Goal: Transaction & Acquisition: Download file/media

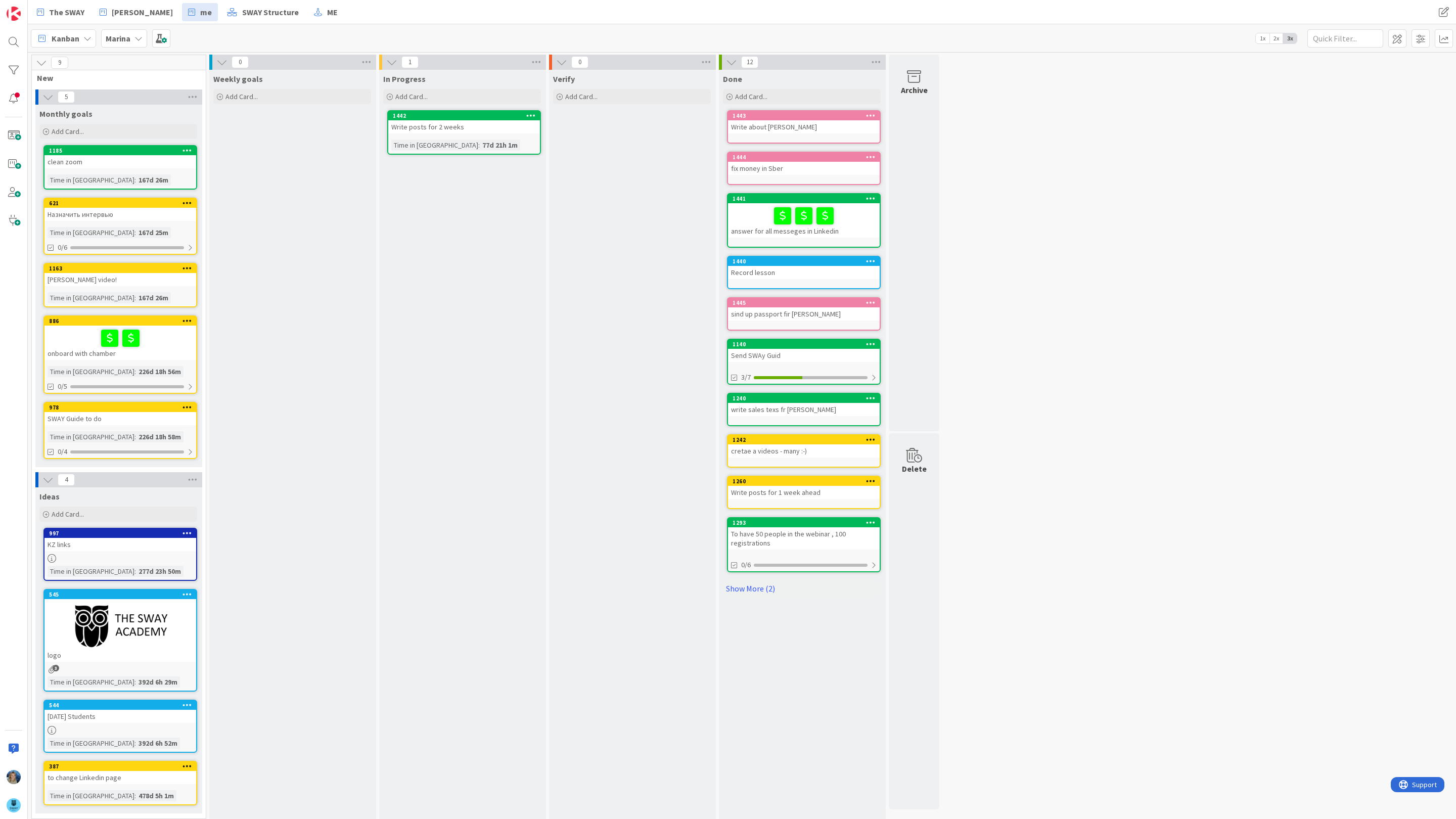
click at [122, 43] on span "Marina" at bounding box center [118, 38] width 25 height 12
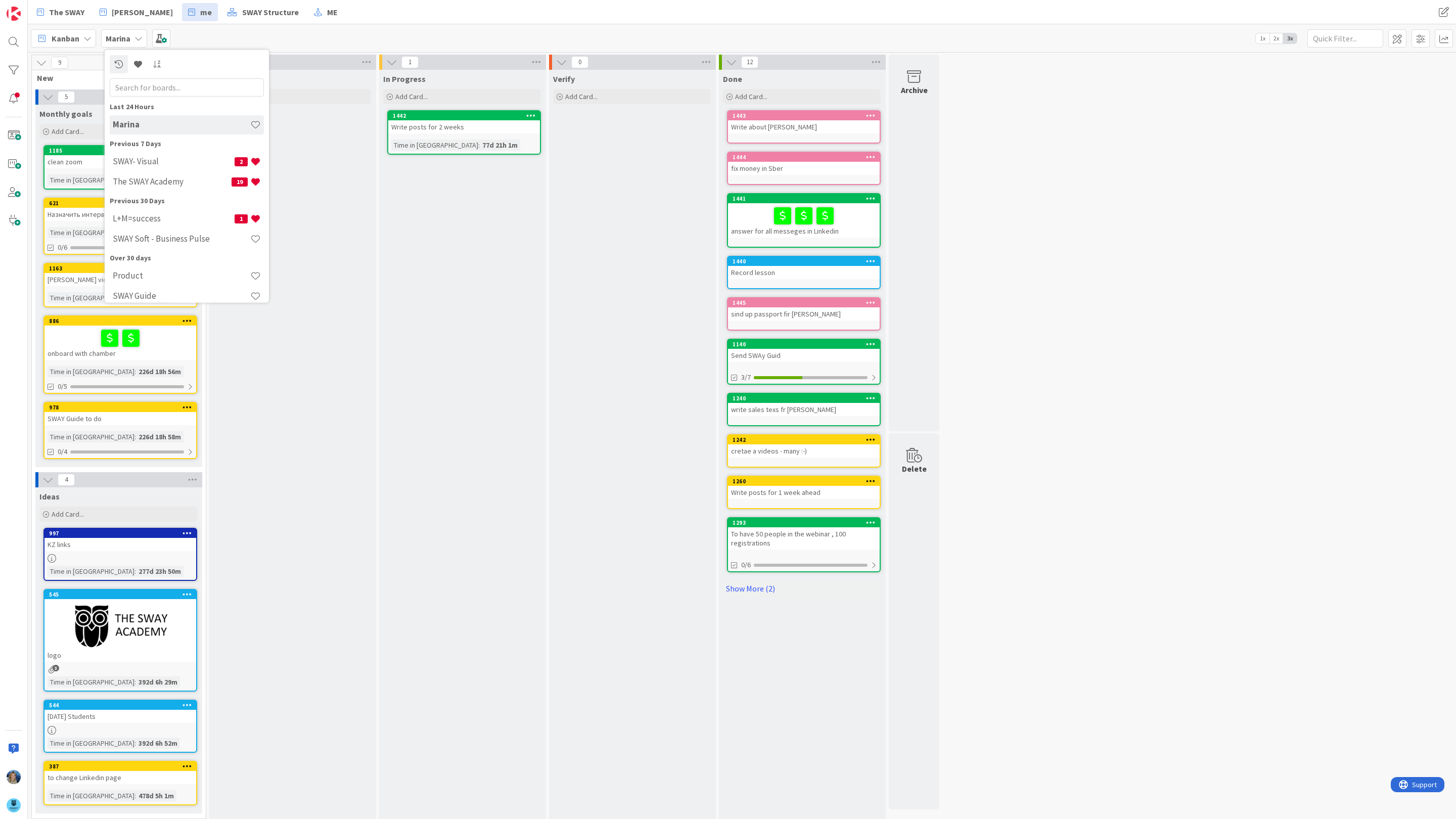
click at [147, 156] on h4 "SWAY- Visual" at bounding box center [174, 161] width 122 height 10
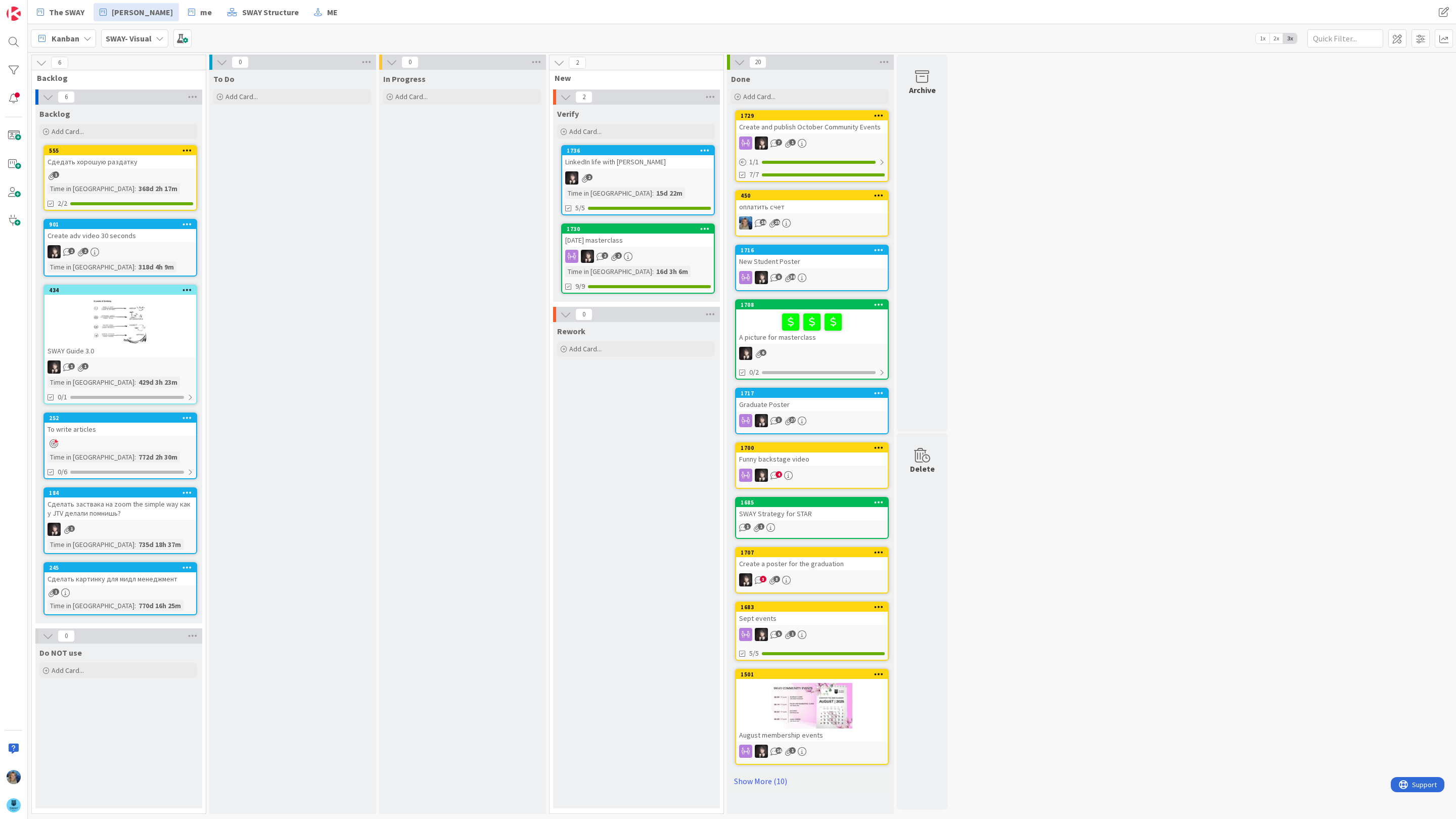
click at [128, 37] on b "SWAY- Visual" at bounding box center [128, 38] width 46 height 10
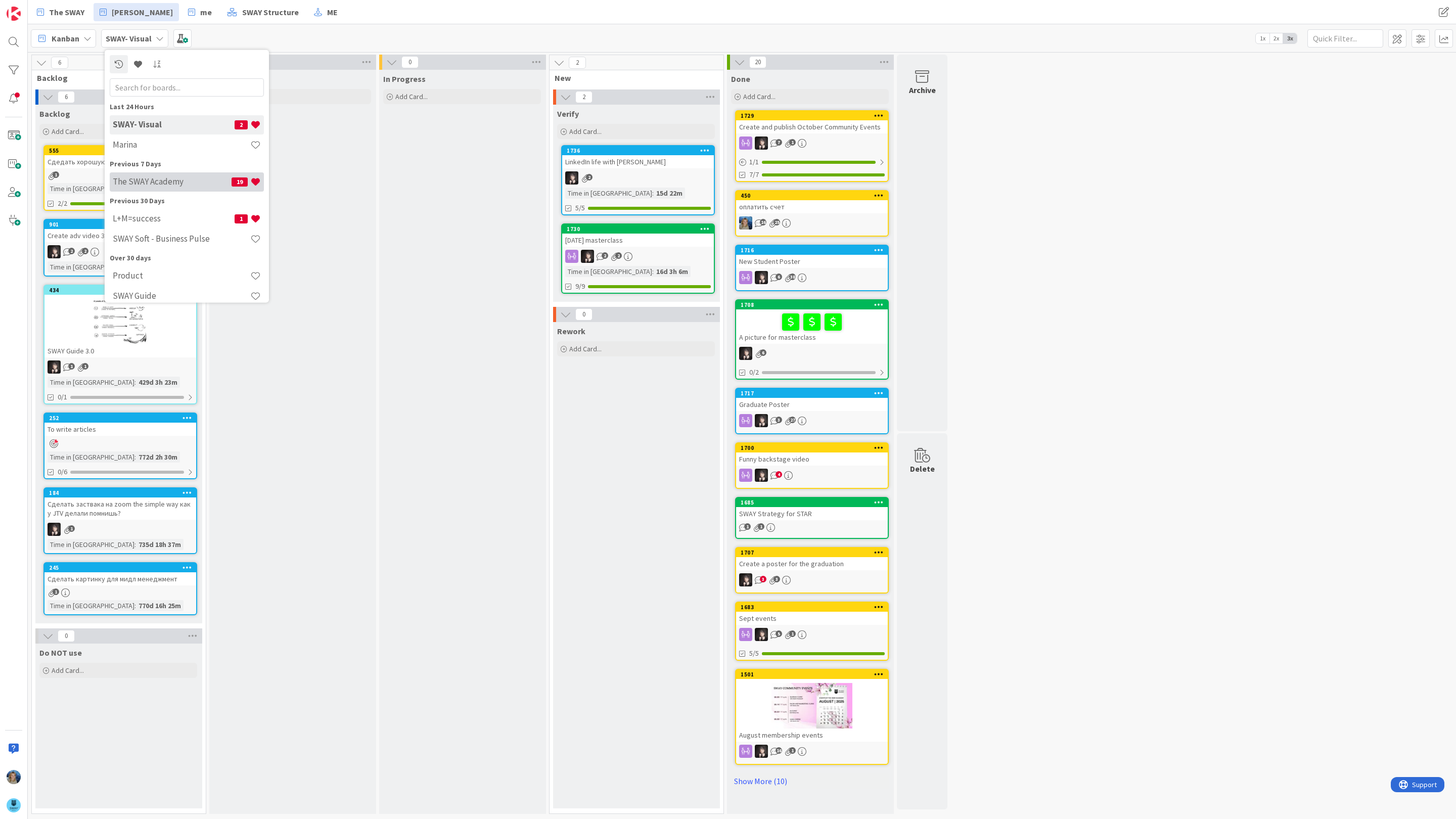
click at [167, 183] on h4 "The SWAY Academy" at bounding box center [172, 181] width 119 height 10
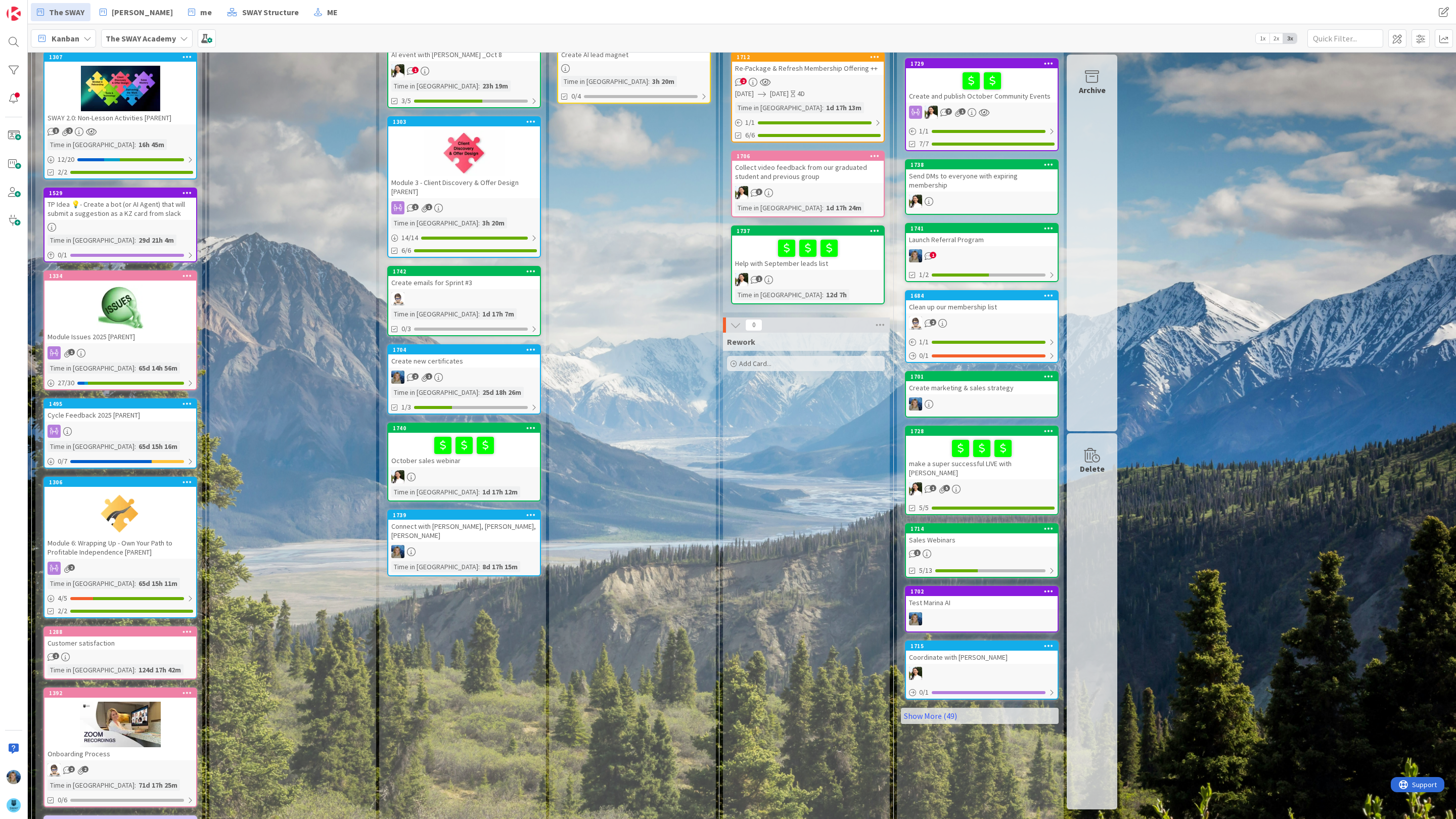
scroll to position [99, 0]
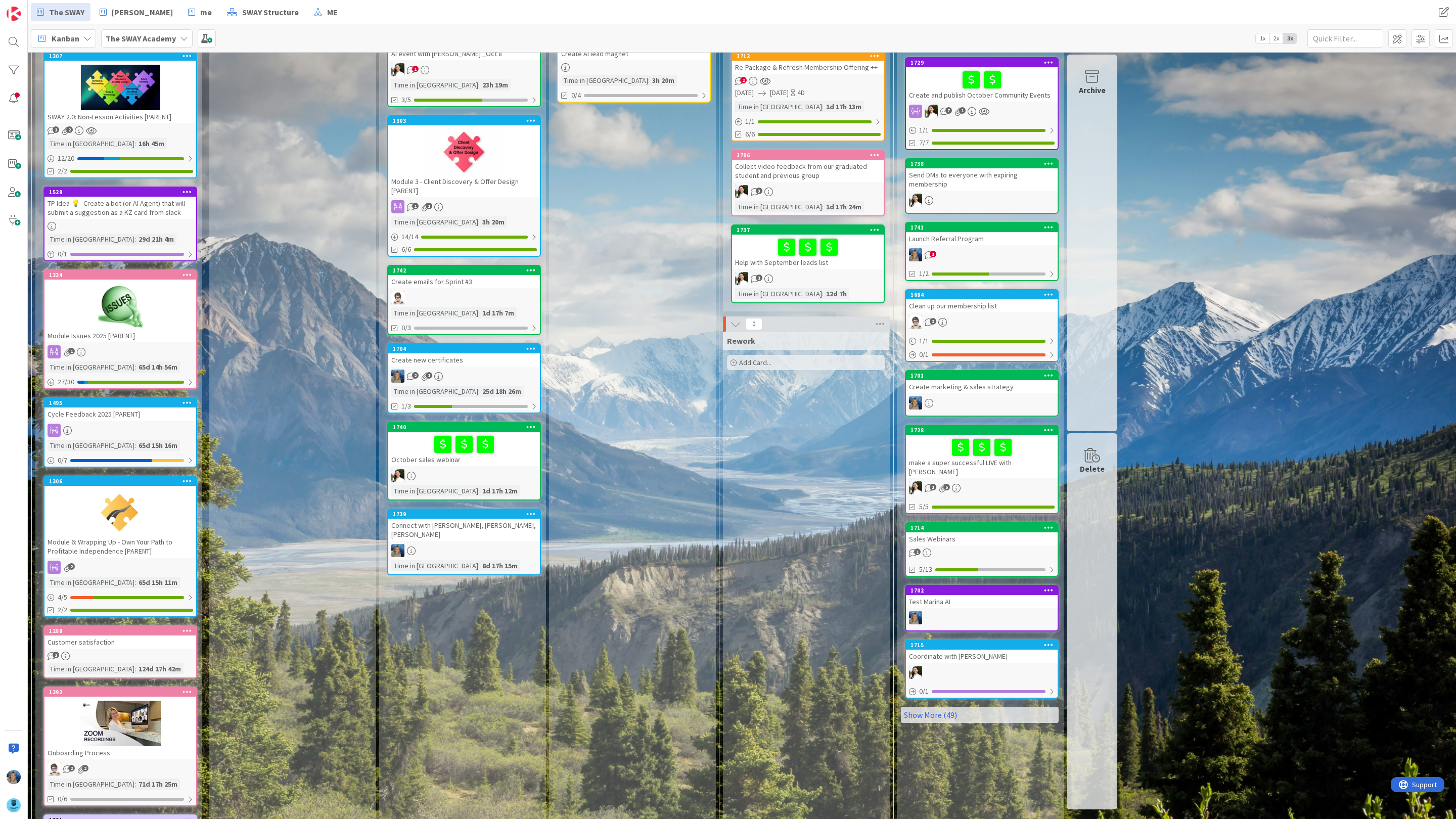
click at [100, 103] on div at bounding box center [120, 88] width 151 height 45
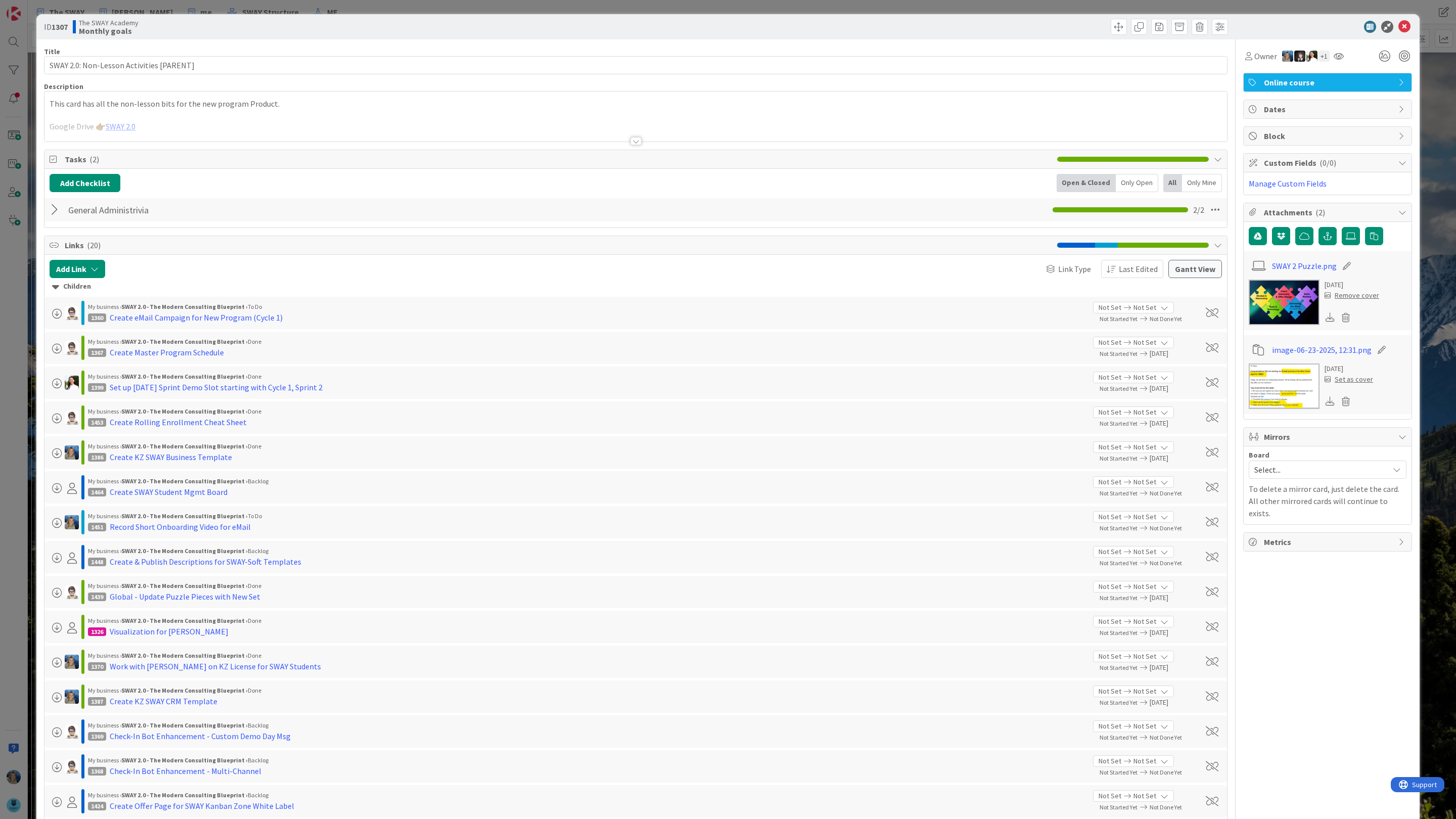
click at [1273, 310] on img at bounding box center [1284, 302] width 71 height 45
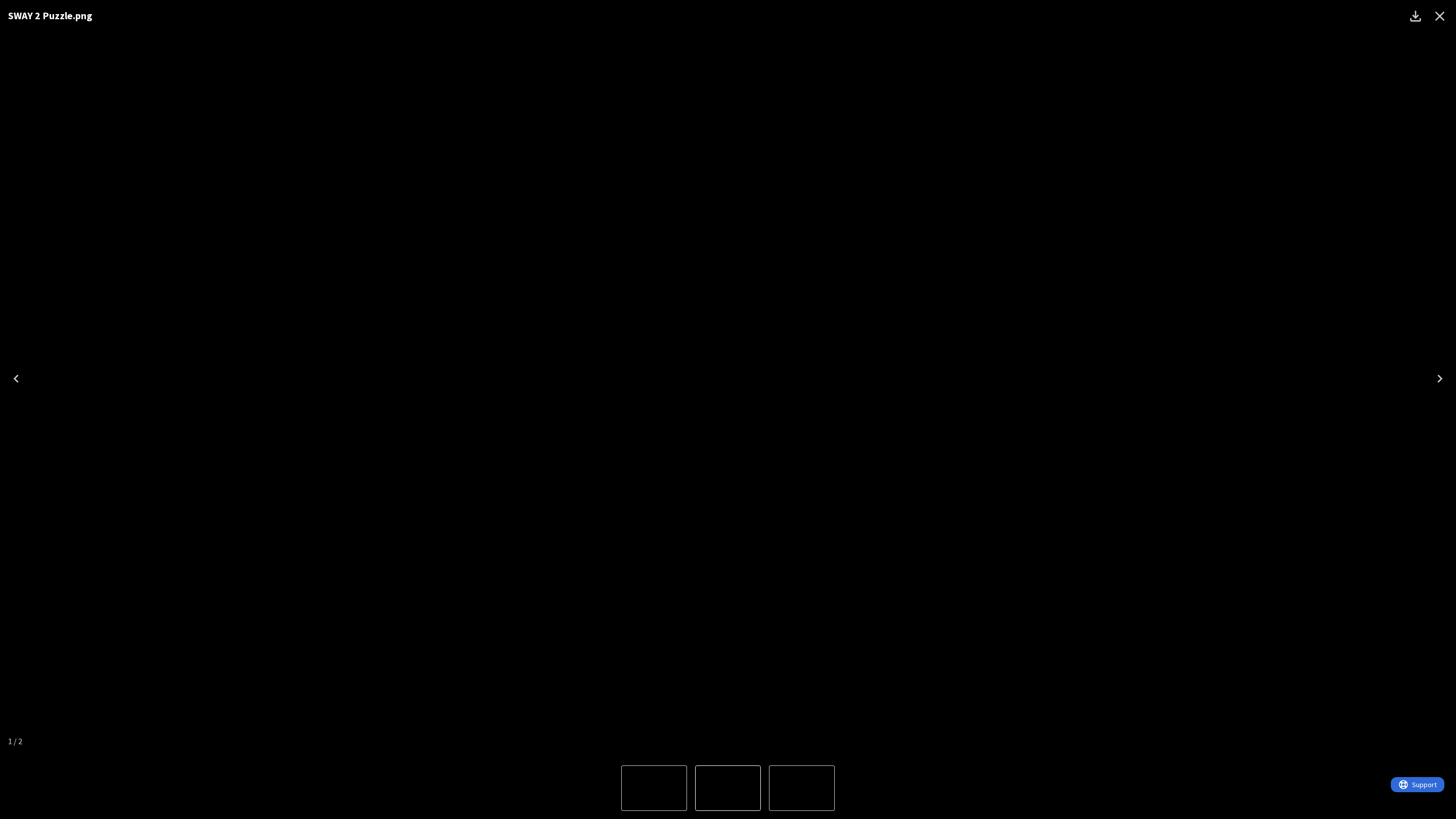
click at [1442, 16] on icon "Close" at bounding box center [1440, 16] width 16 height 16
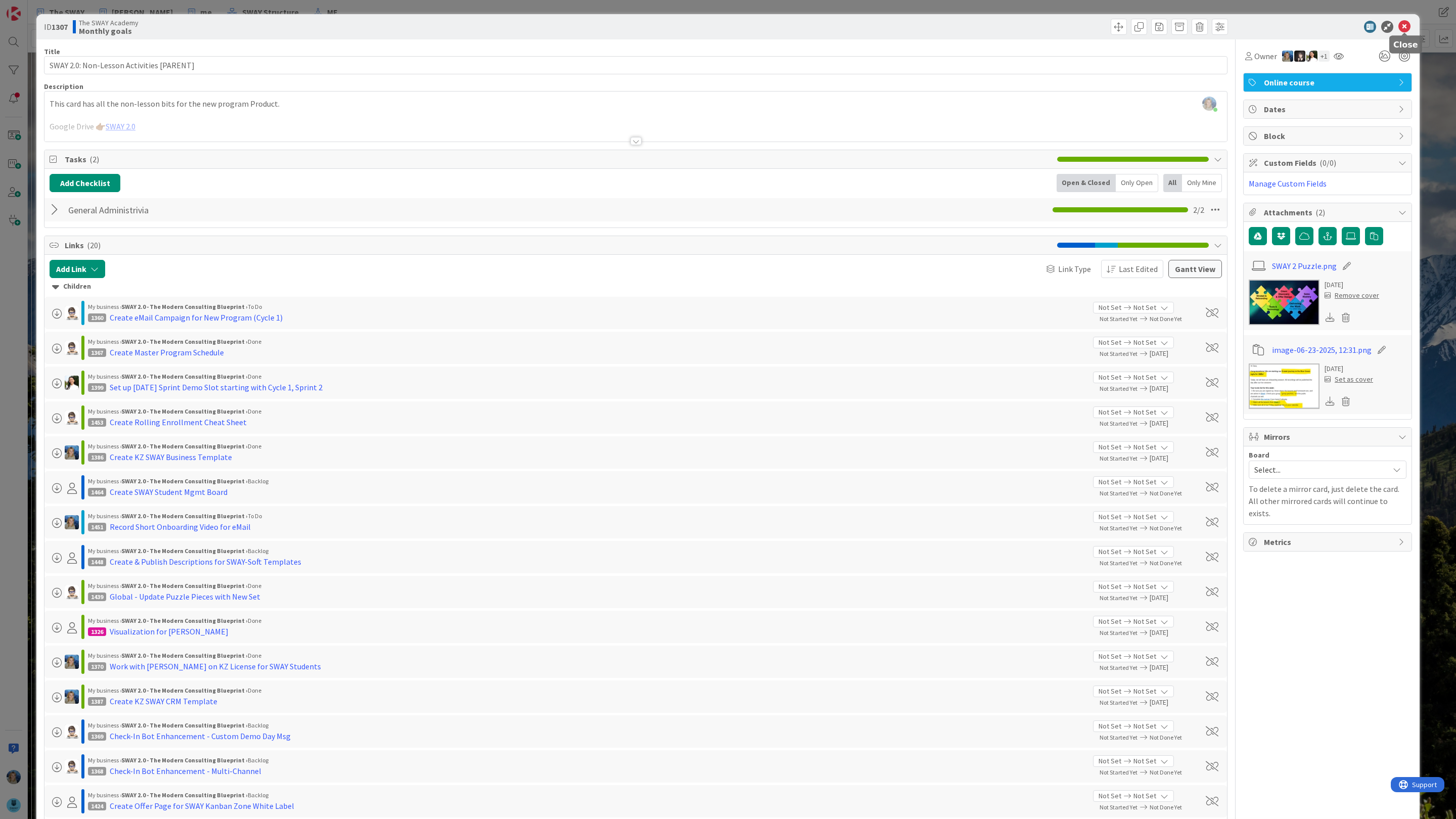
click at [1405, 26] on icon at bounding box center [1404, 27] width 12 height 12
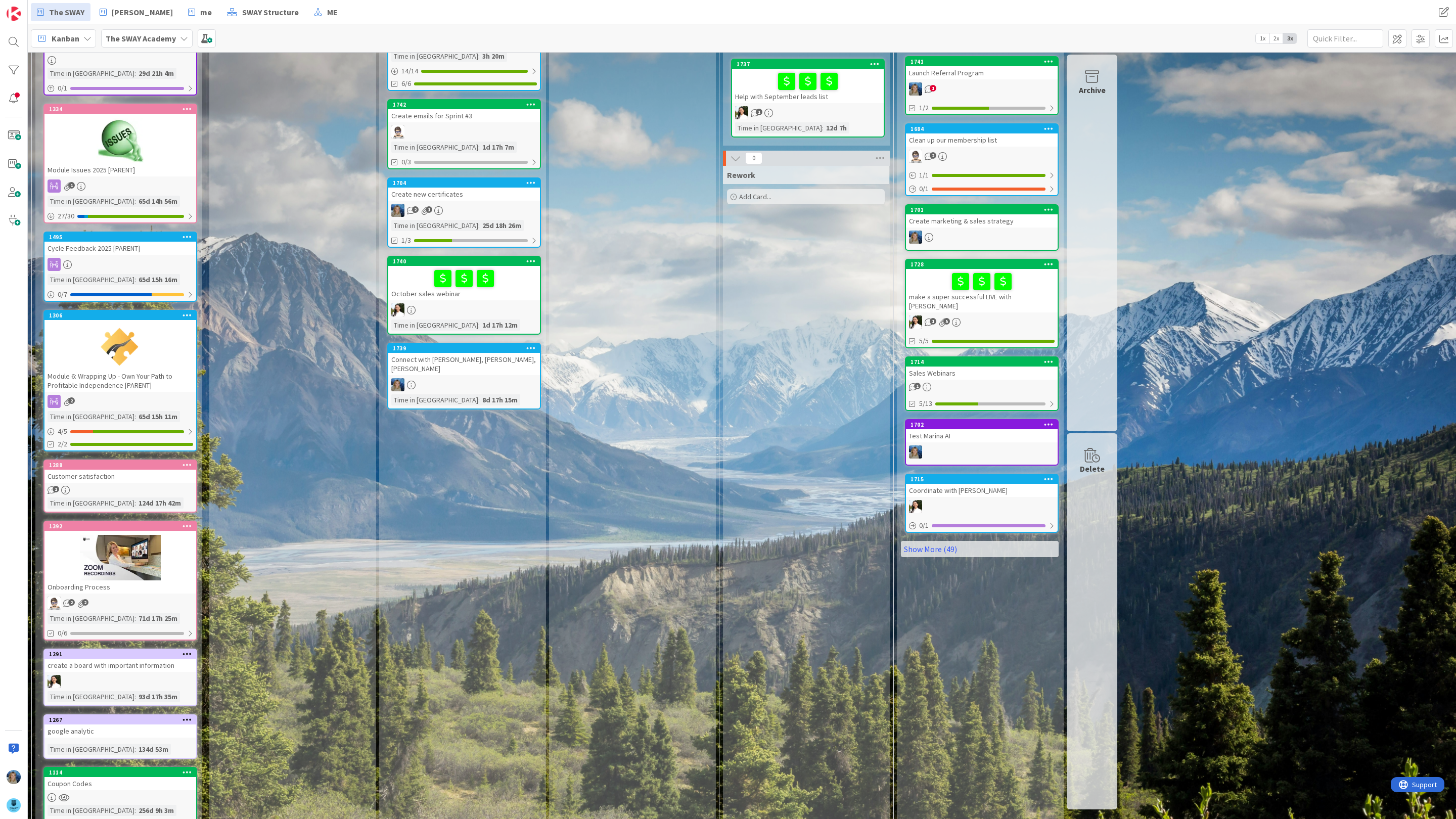
scroll to position [280, 0]
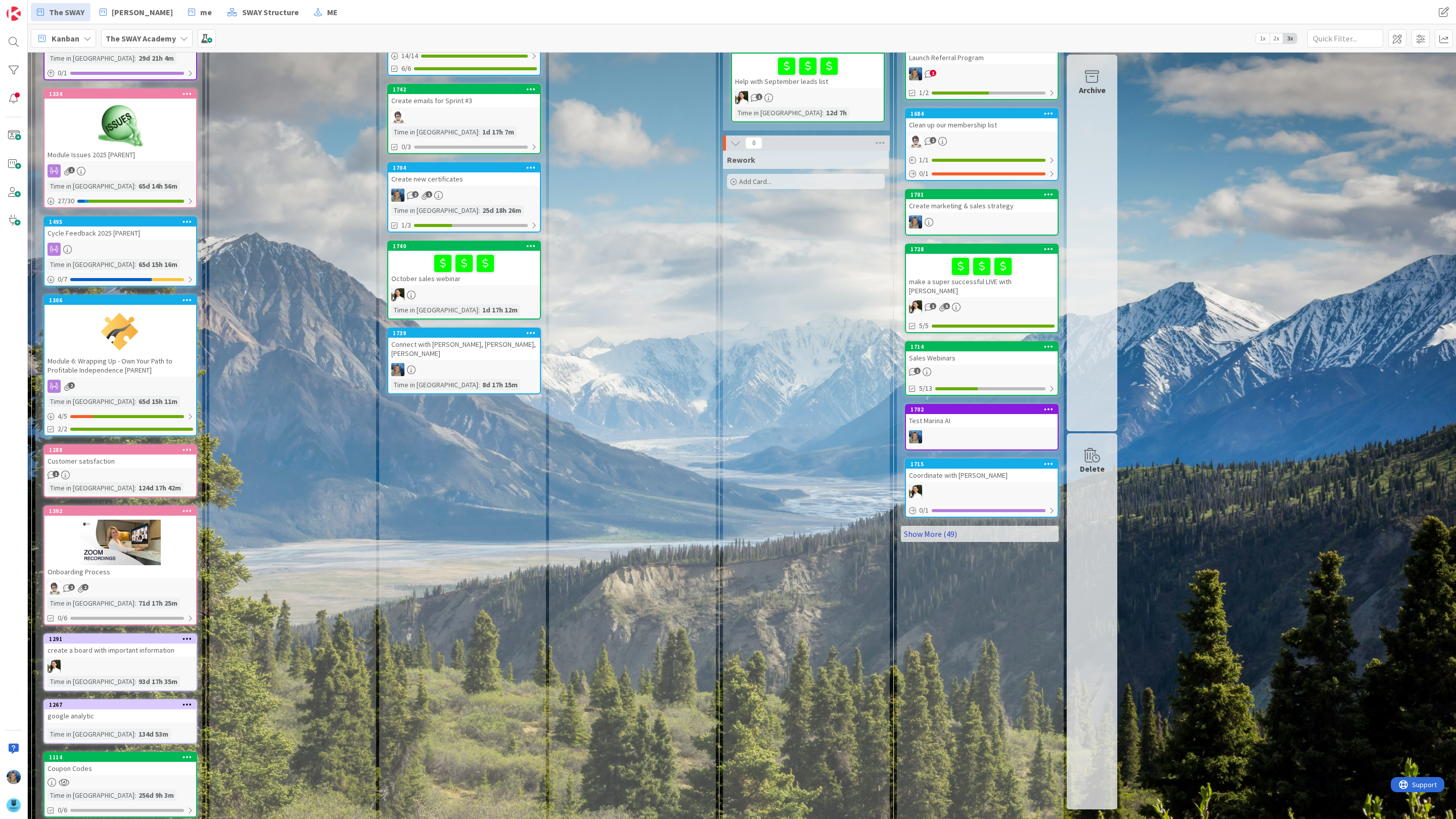
click at [937, 526] on link "Show More (49)" at bounding box center [980, 534] width 158 height 16
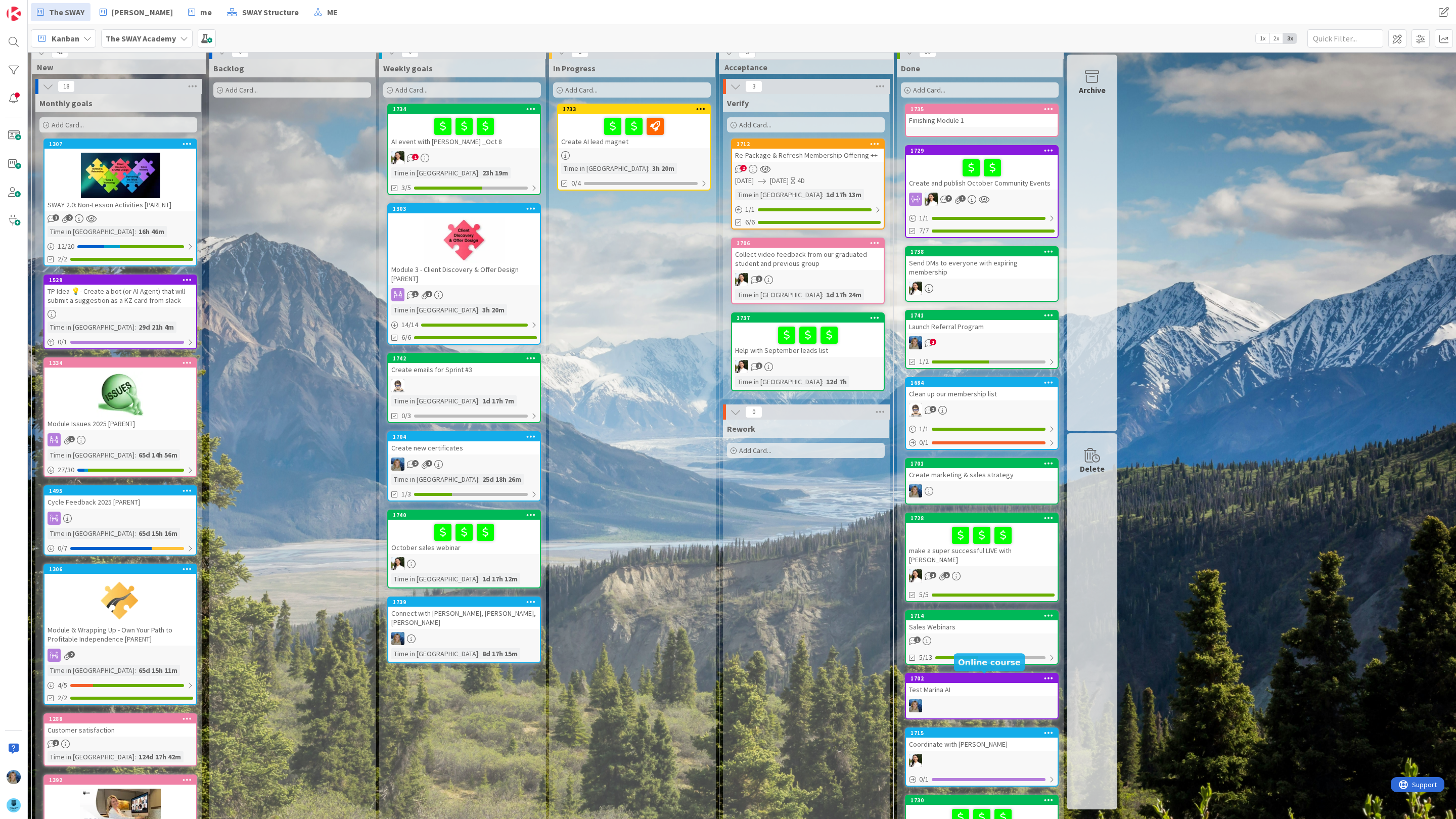
scroll to position [0, 0]
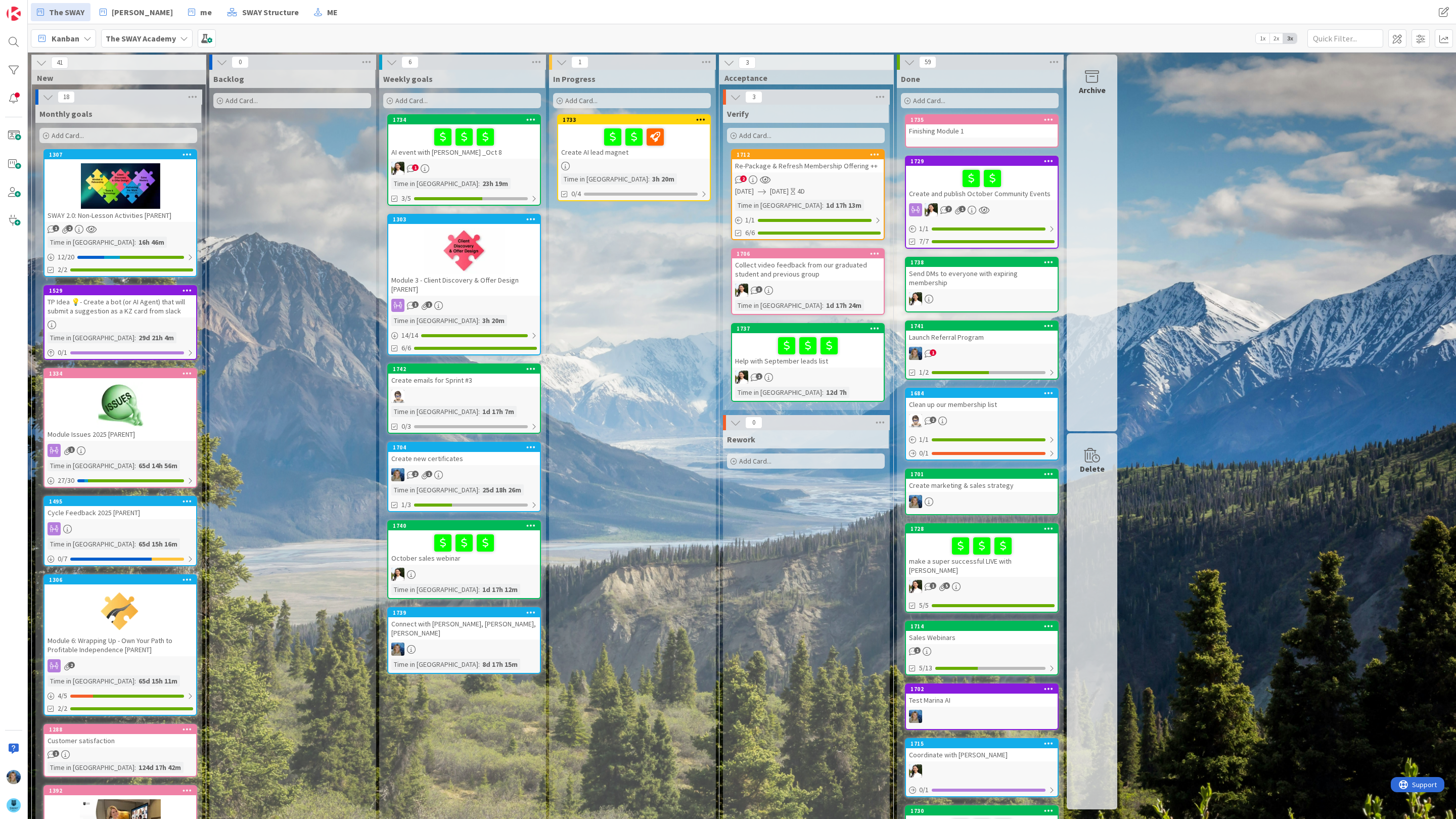
click at [136, 215] on div "SWAY 2.0: Non-Lesson Activities [PARENT]" at bounding box center [120, 215] width 151 height 13
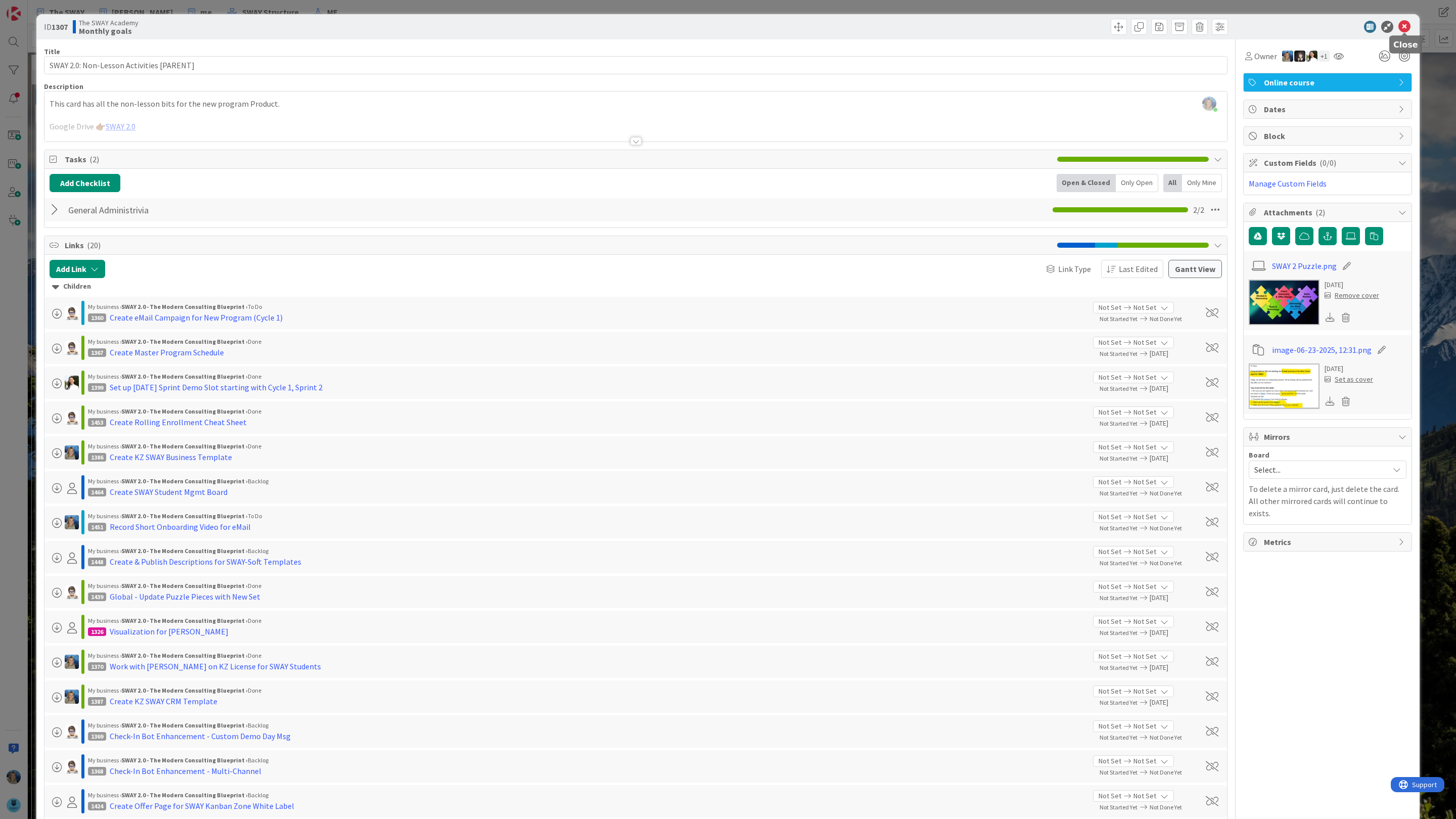
click at [1410, 27] on icon at bounding box center [1404, 27] width 12 height 12
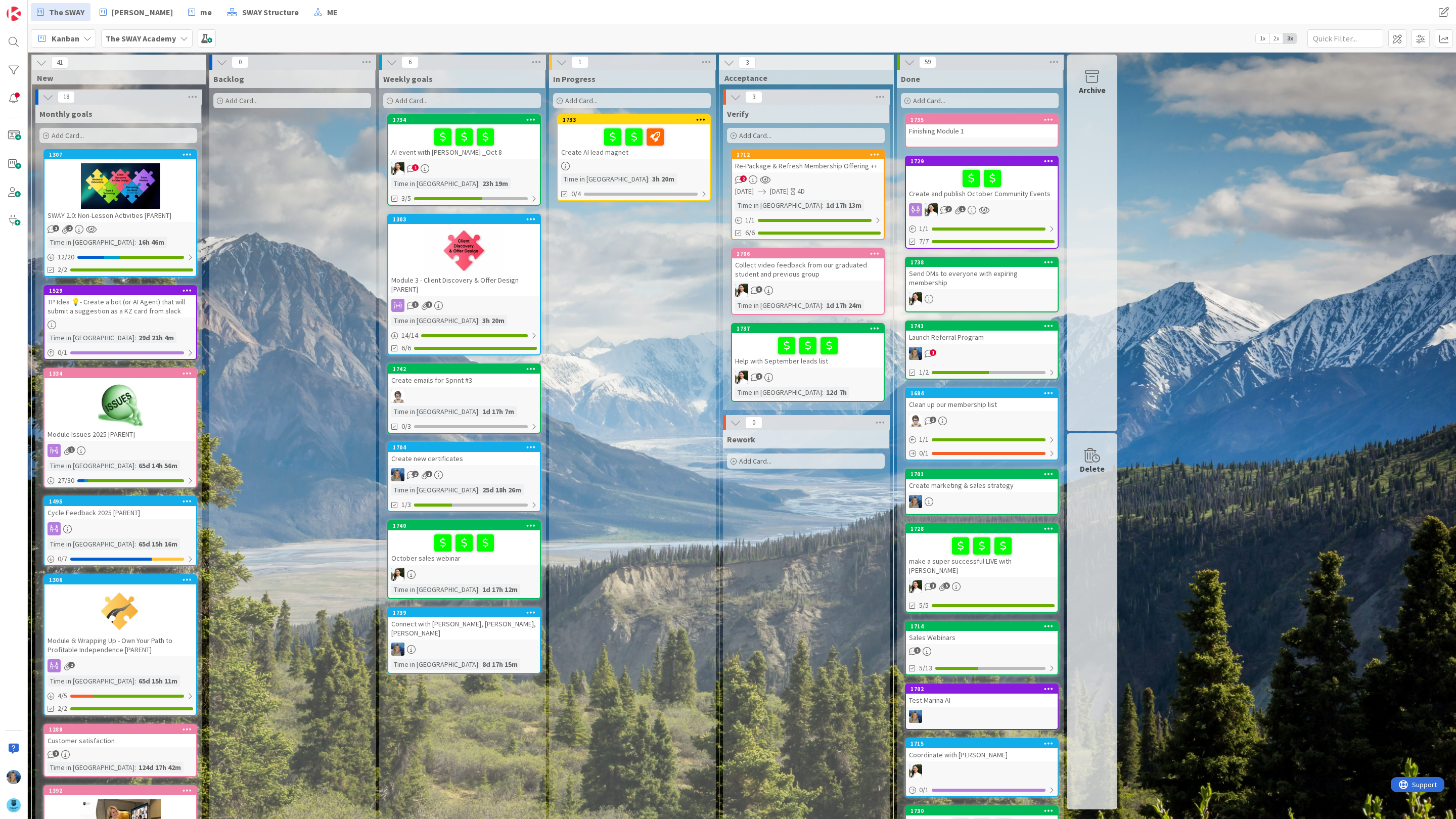
click at [155, 37] on b "The SWAY Academy" at bounding box center [140, 38] width 70 height 10
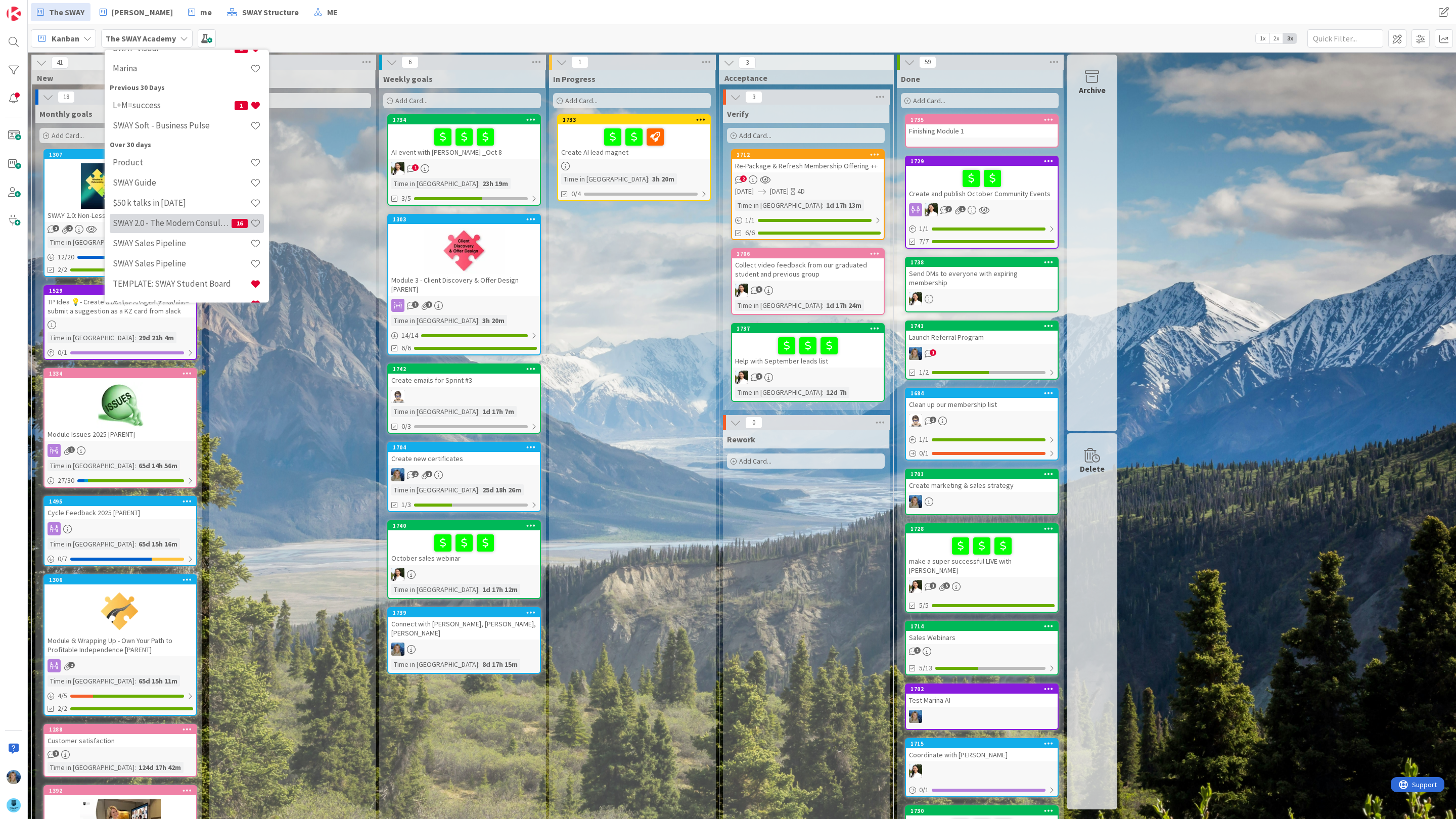
scroll to position [97, 0]
click at [180, 218] on h4 "SWAY 2.0 - The Modern Consulting Blueprint" at bounding box center [172, 222] width 119 height 10
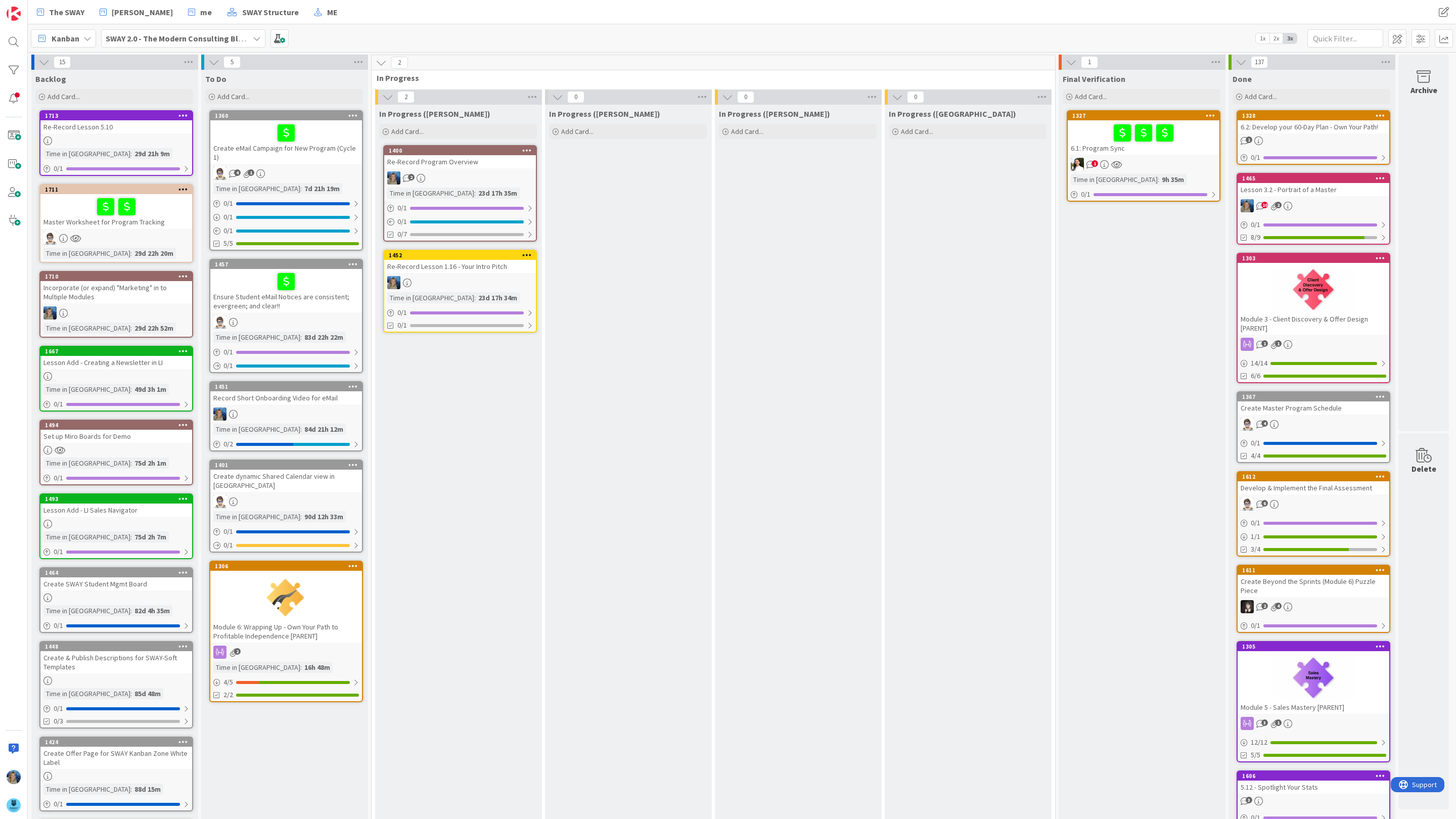
scroll to position [214, 0]
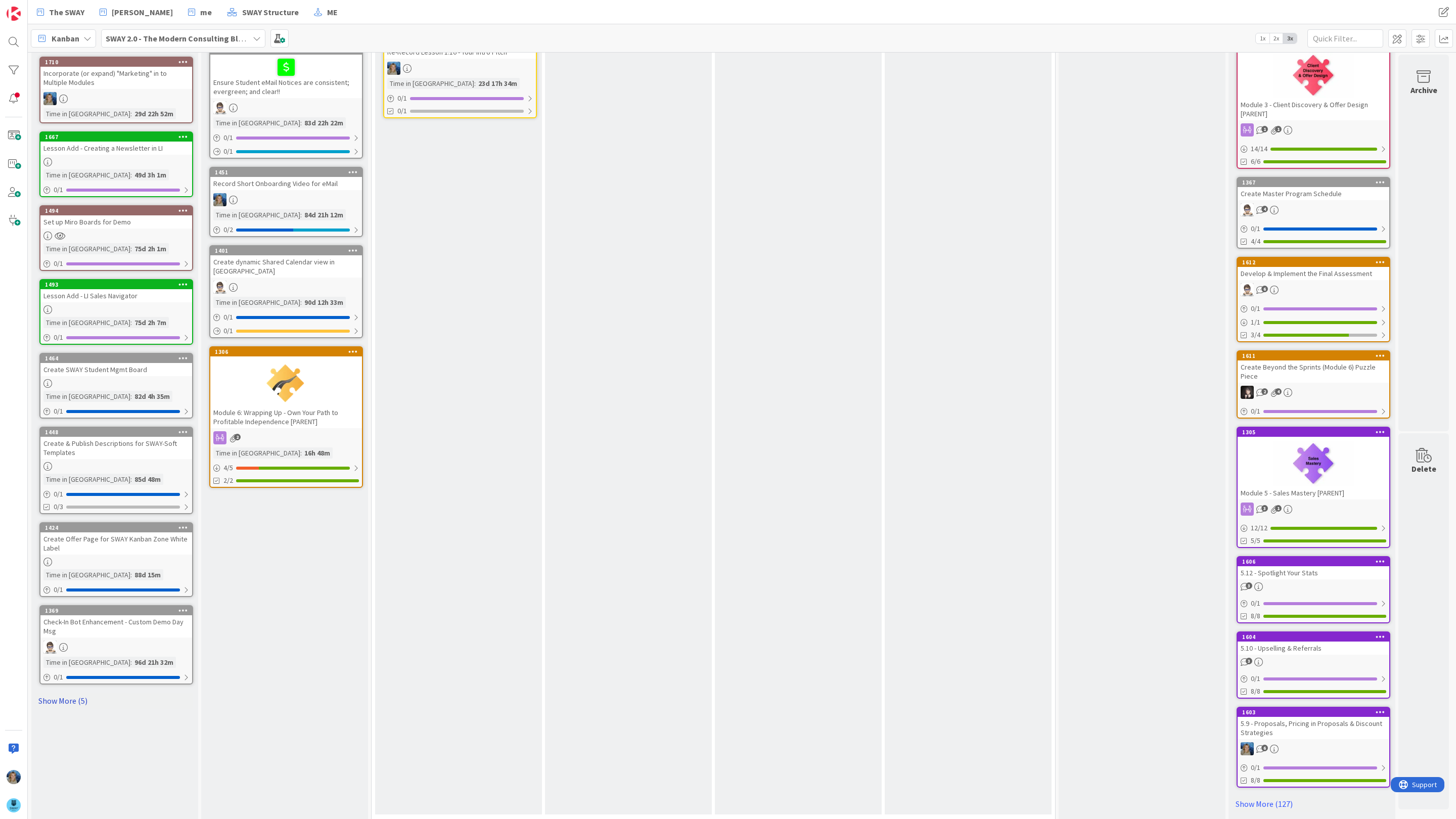
click at [71, 694] on link "Show More (5)" at bounding box center [114, 701] width 158 height 16
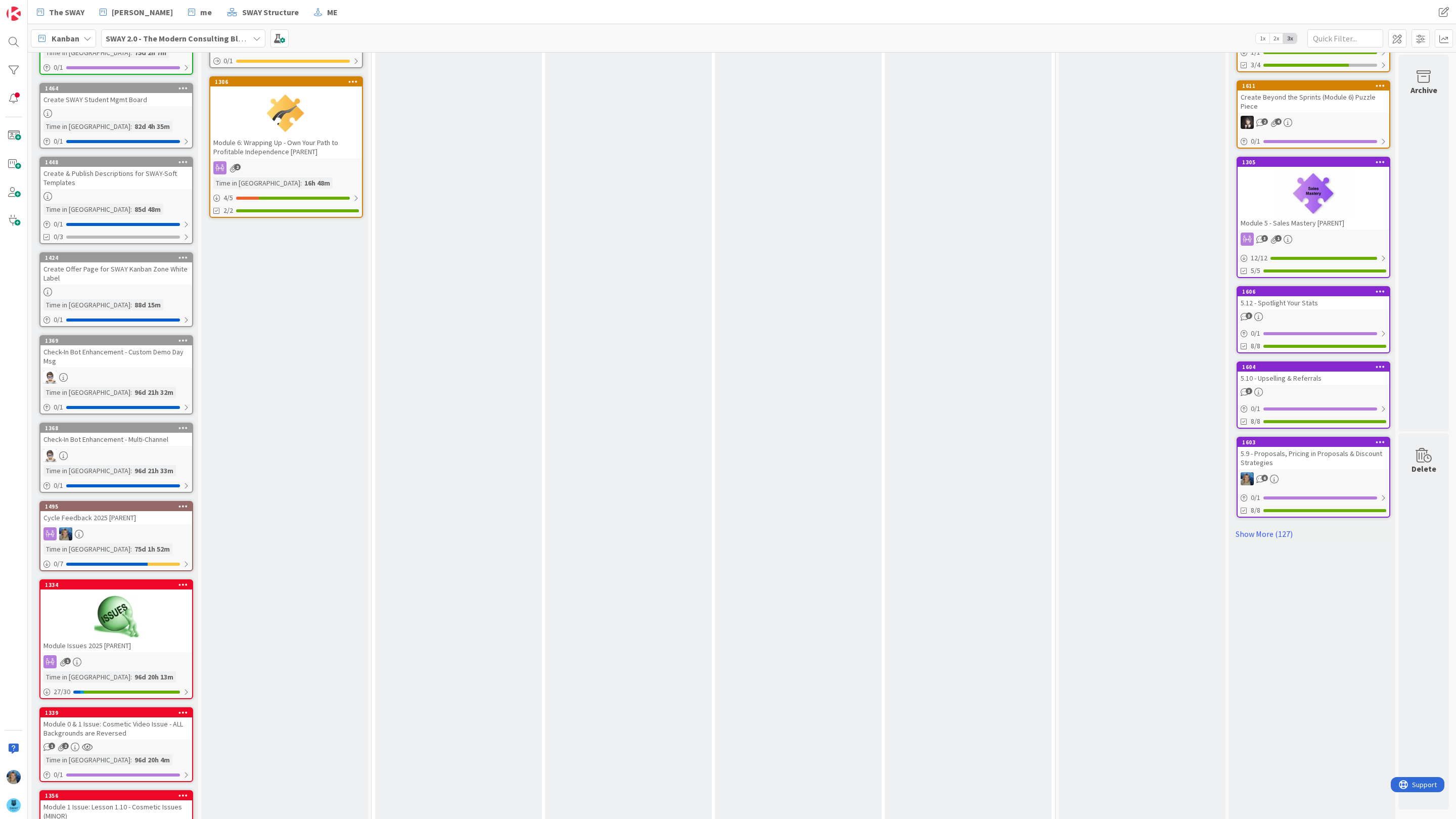
scroll to position [560, 0]
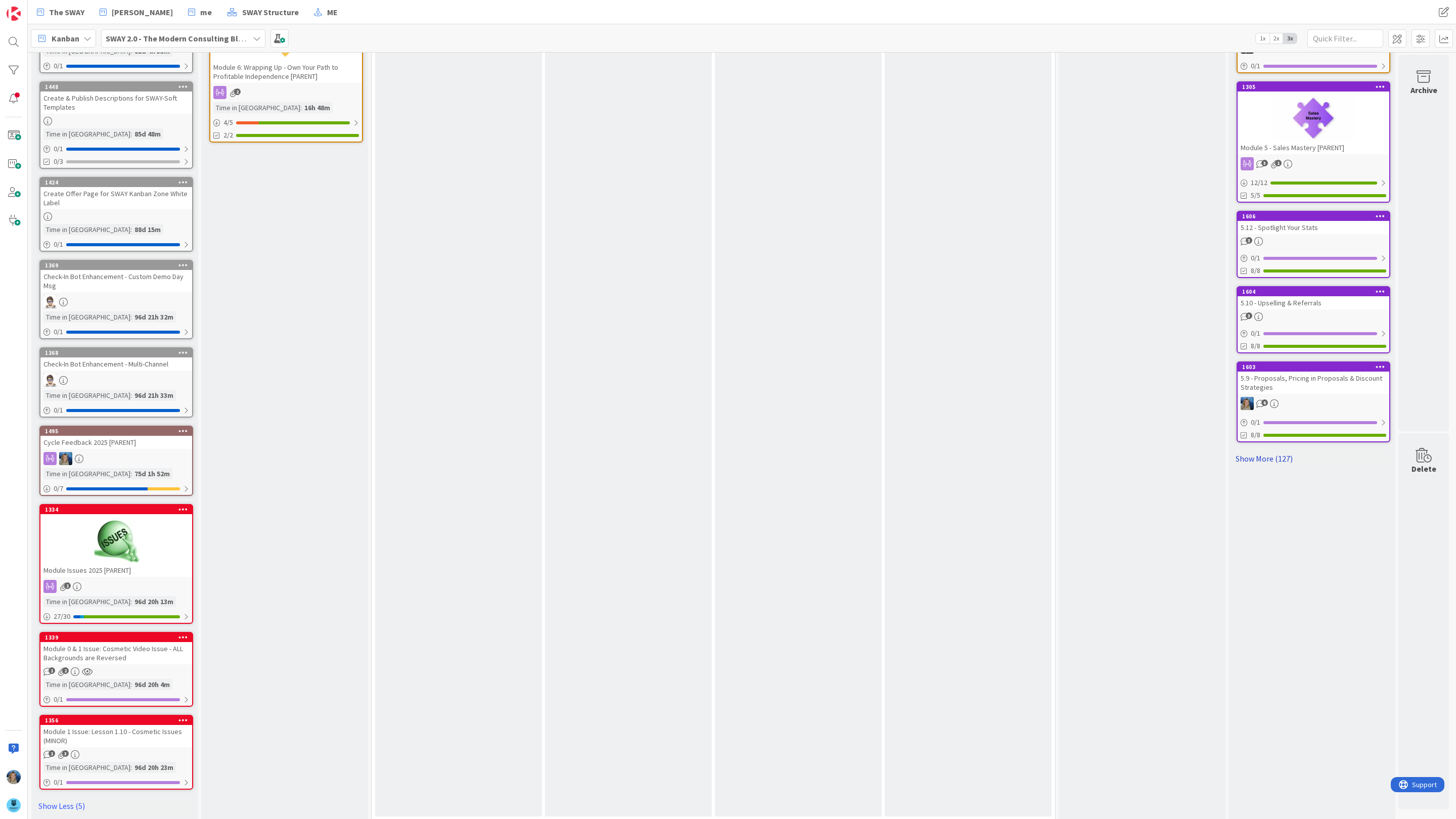
click at [1259, 450] on link "Show More (127)" at bounding box center [1312, 459] width 158 height 16
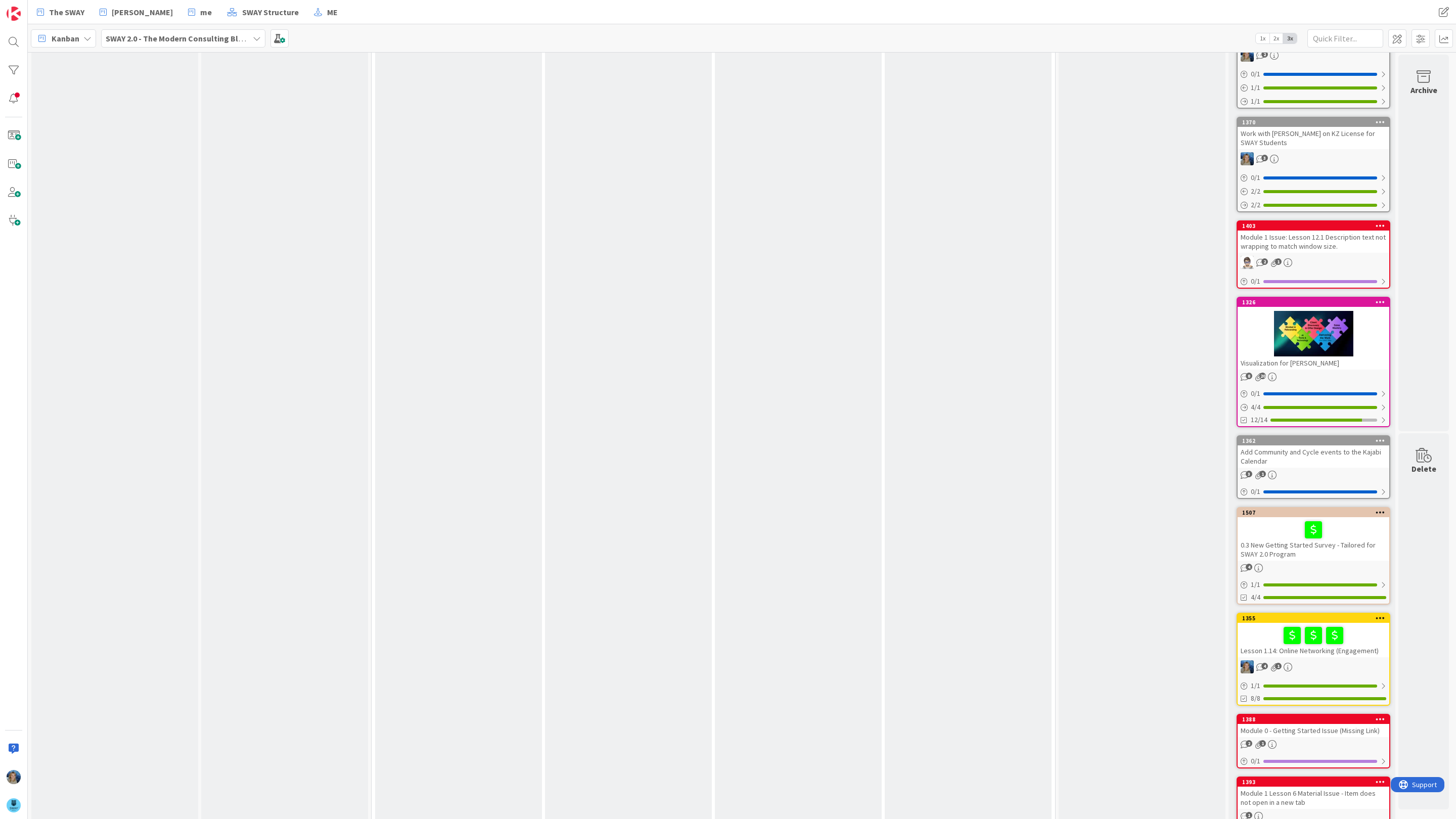
scroll to position [7222, 0]
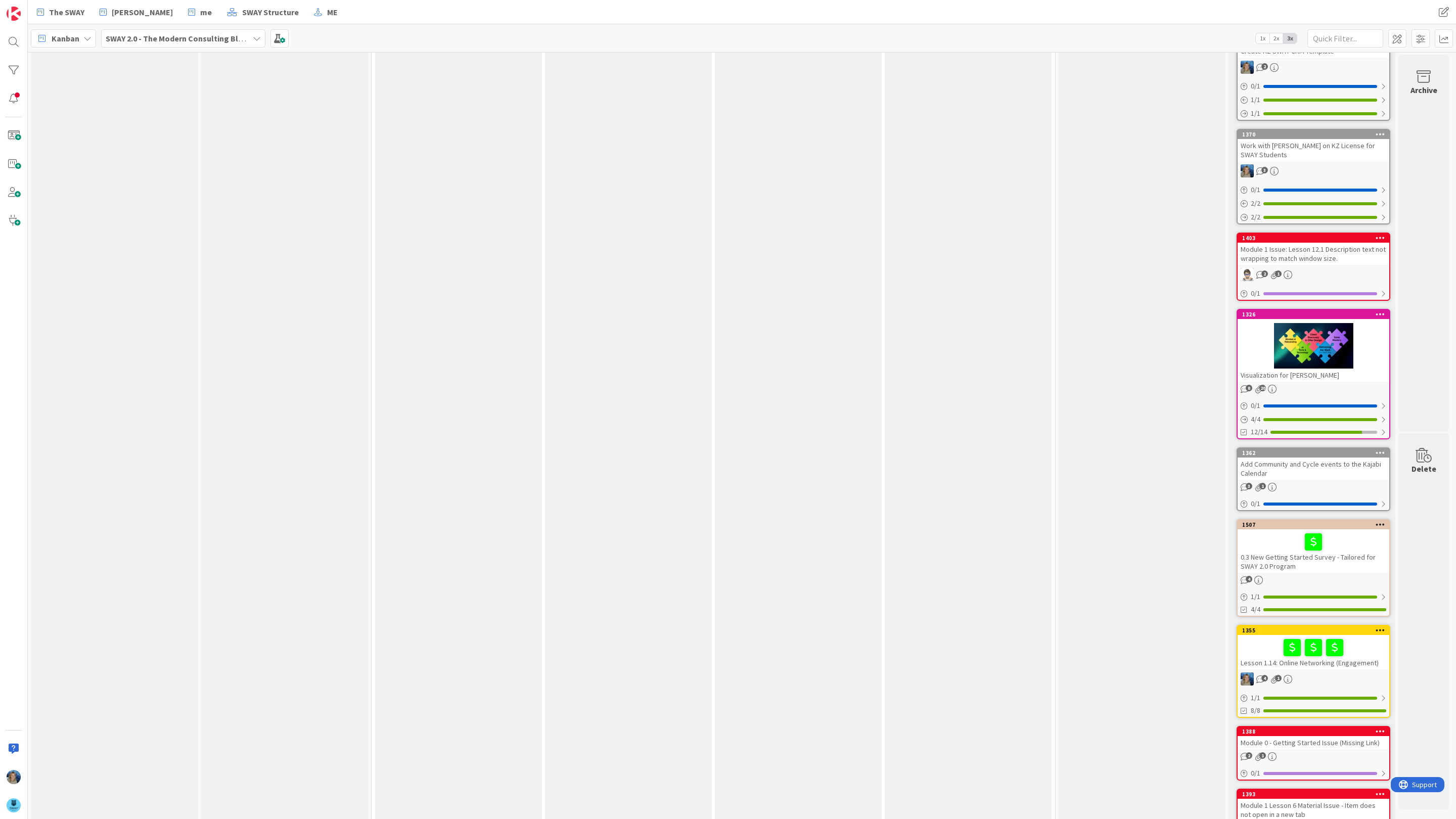
click at [1307, 323] on div at bounding box center [1313, 346] width 151 height 45
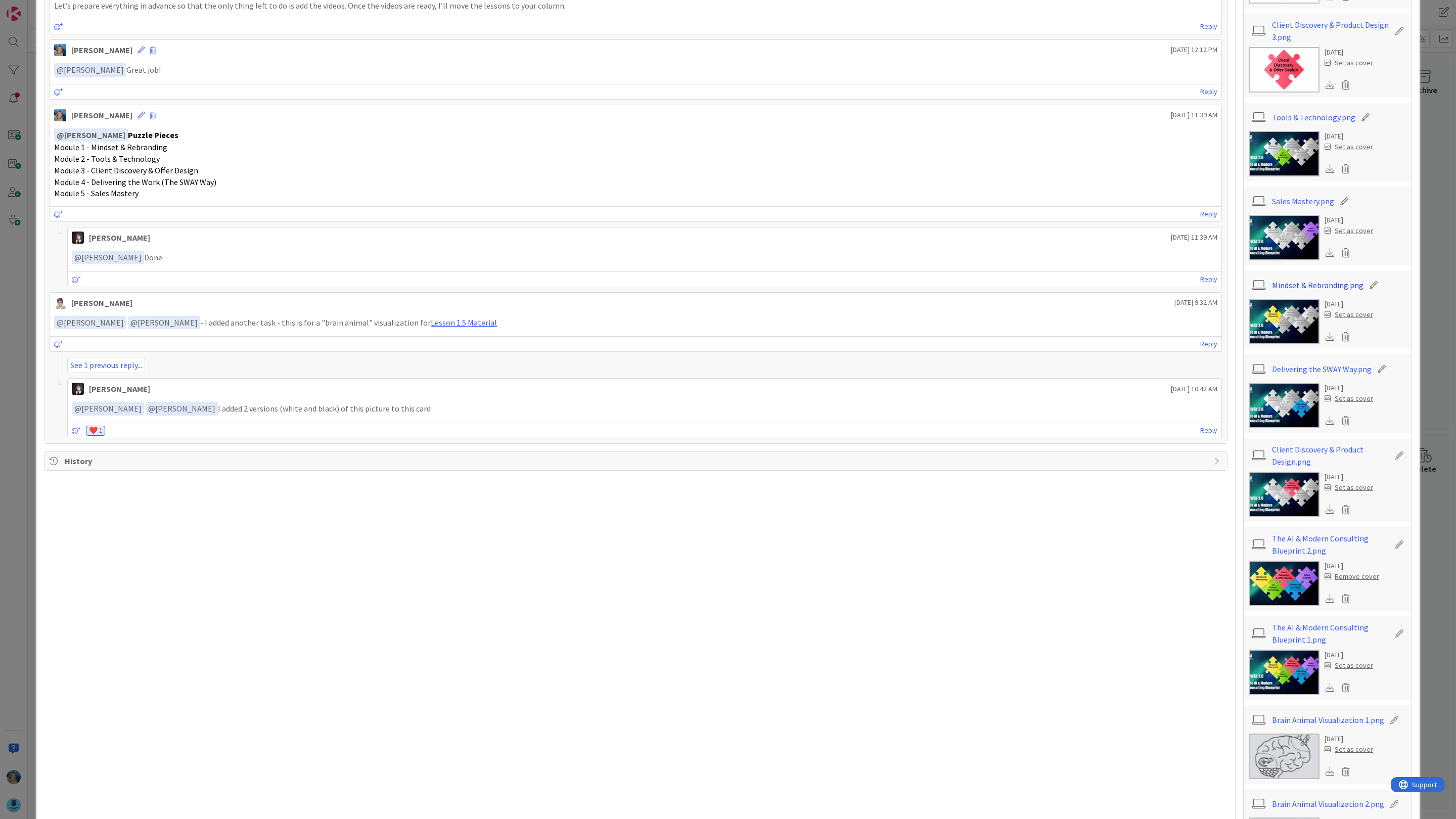
scroll to position [1001, 0]
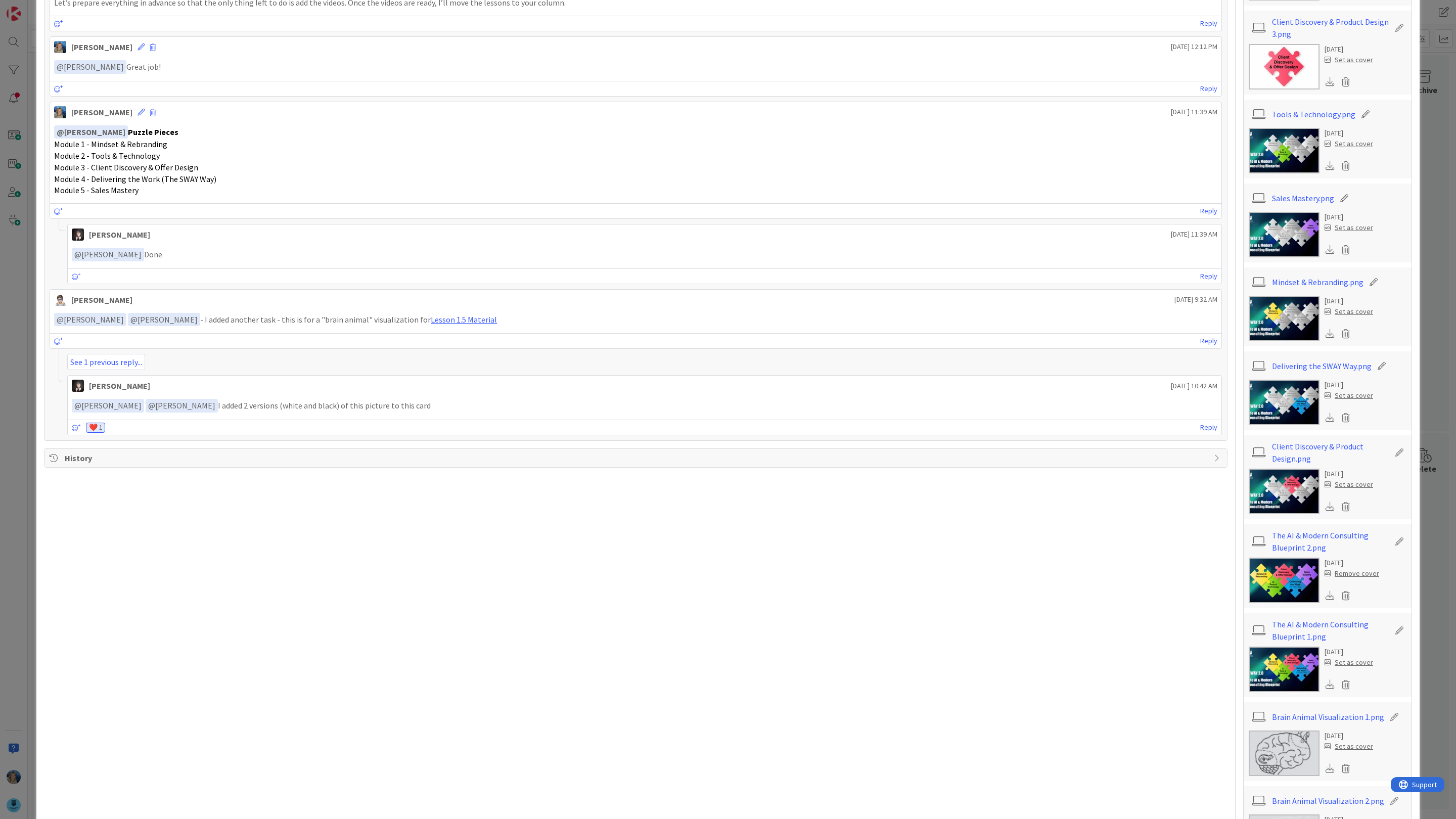
click at [1287, 670] on img at bounding box center [1284, 669] width 71 height 45
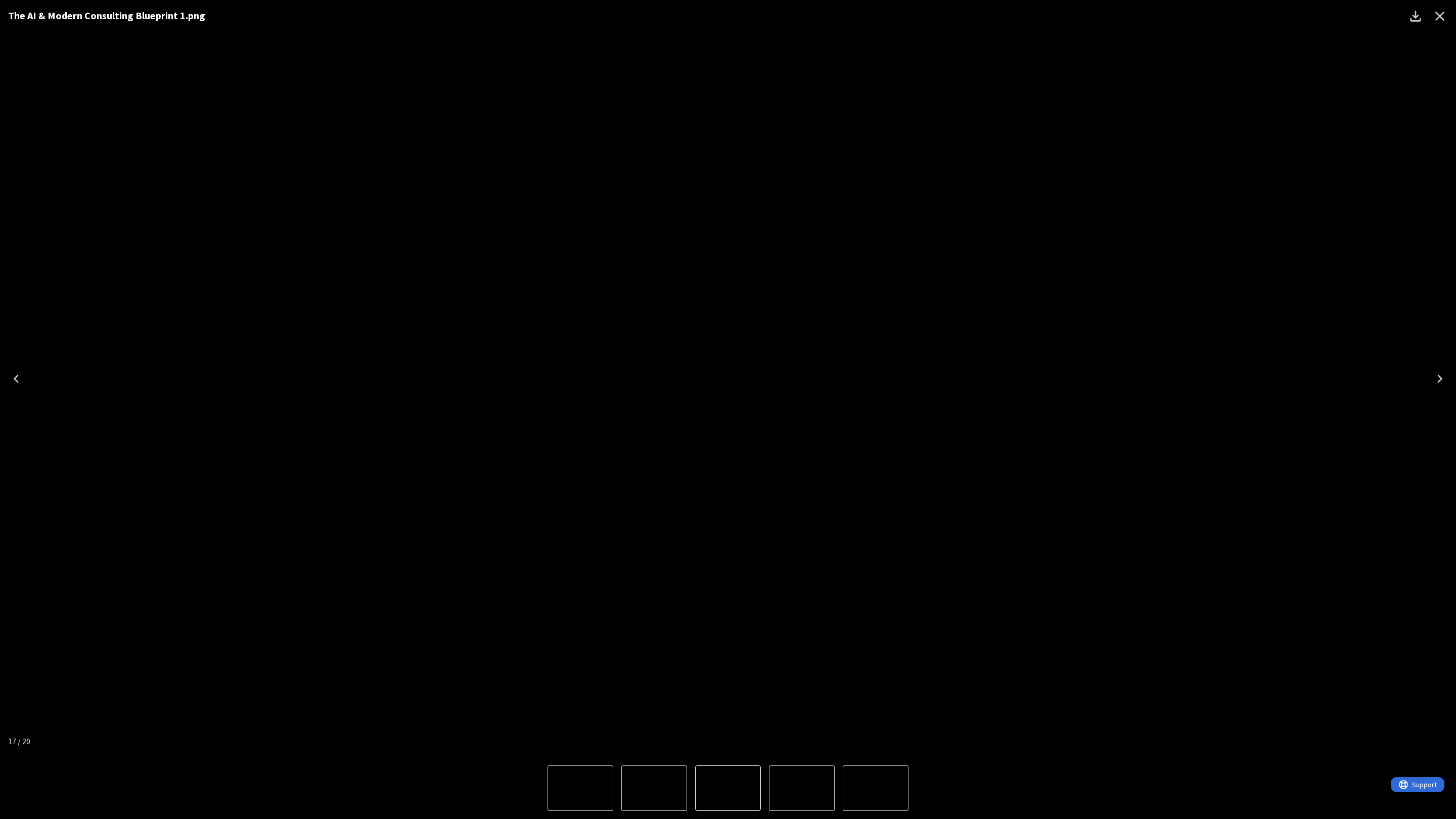
click at [1420, 11] on icon "Download" at bounding box center [1416, 16] width 16 height 16
